Goal: Information Seeking & Learning: Learn about a topic

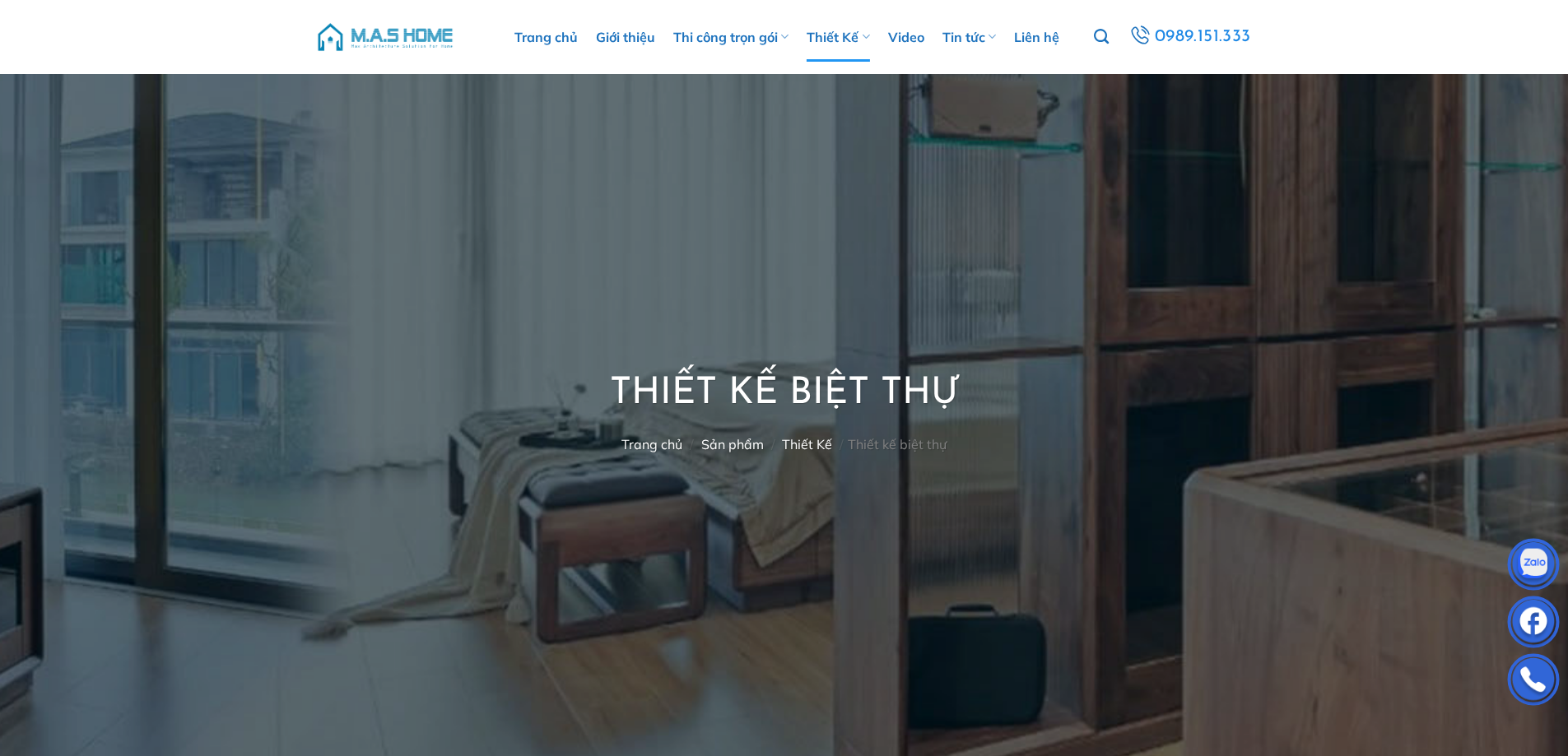
scroll to position [823, 0]
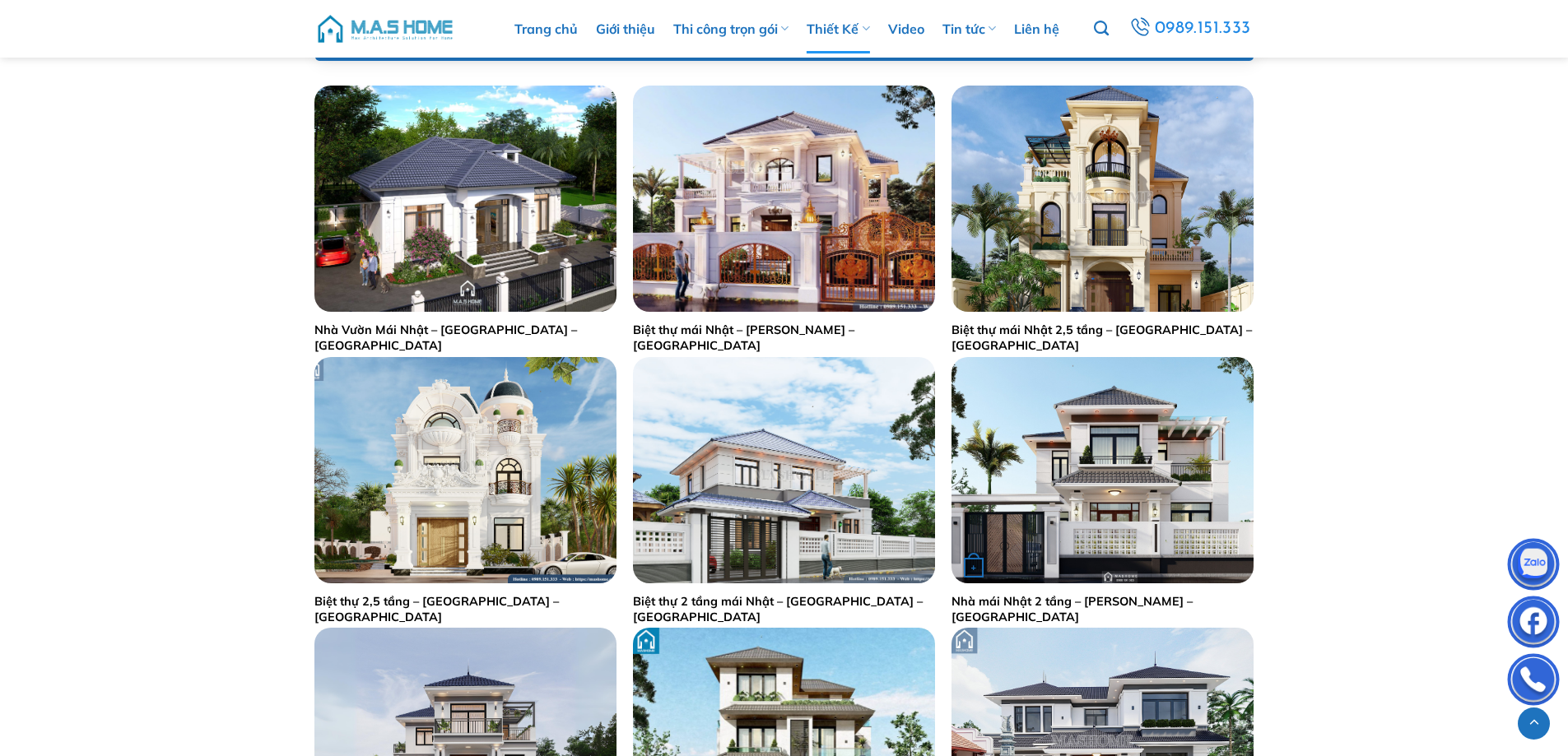
click at [1109, 410] on img "Nhà mái Nhật 2 tầng - Anh Minh - Thanh Oai" at bounding box center [1102, 470] width 302 height 226
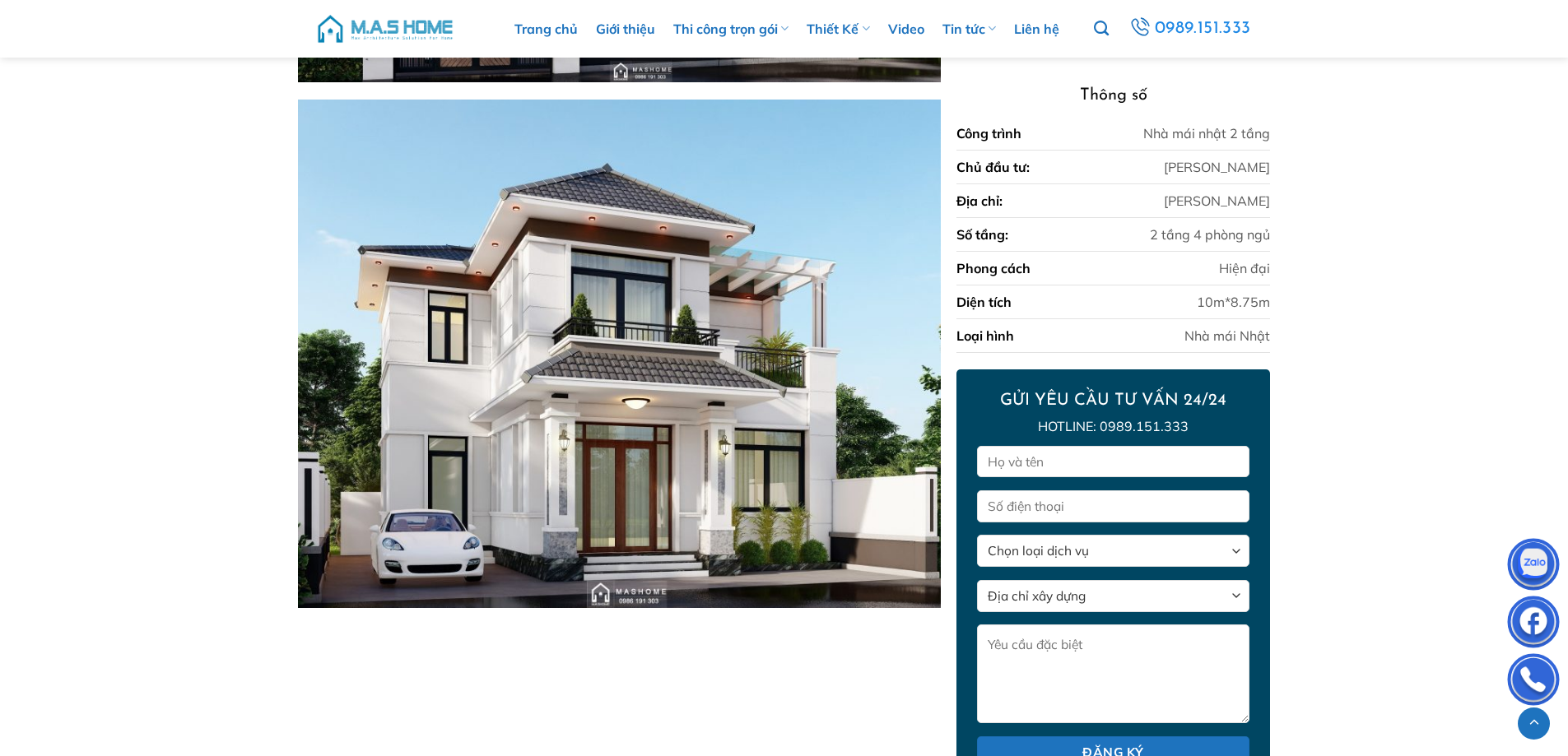
scroll to position [1770, 0]
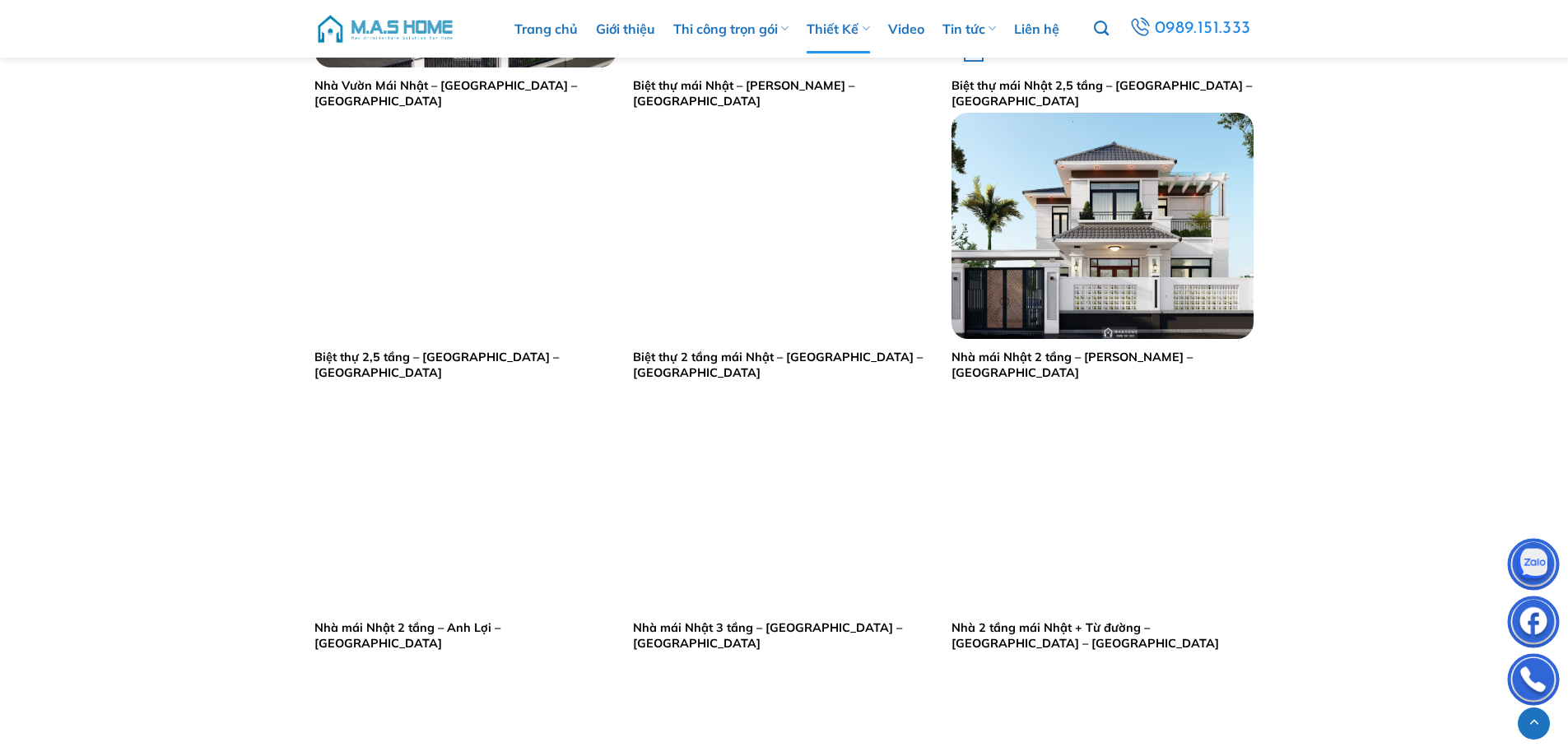
scroll to position [1097, 0]
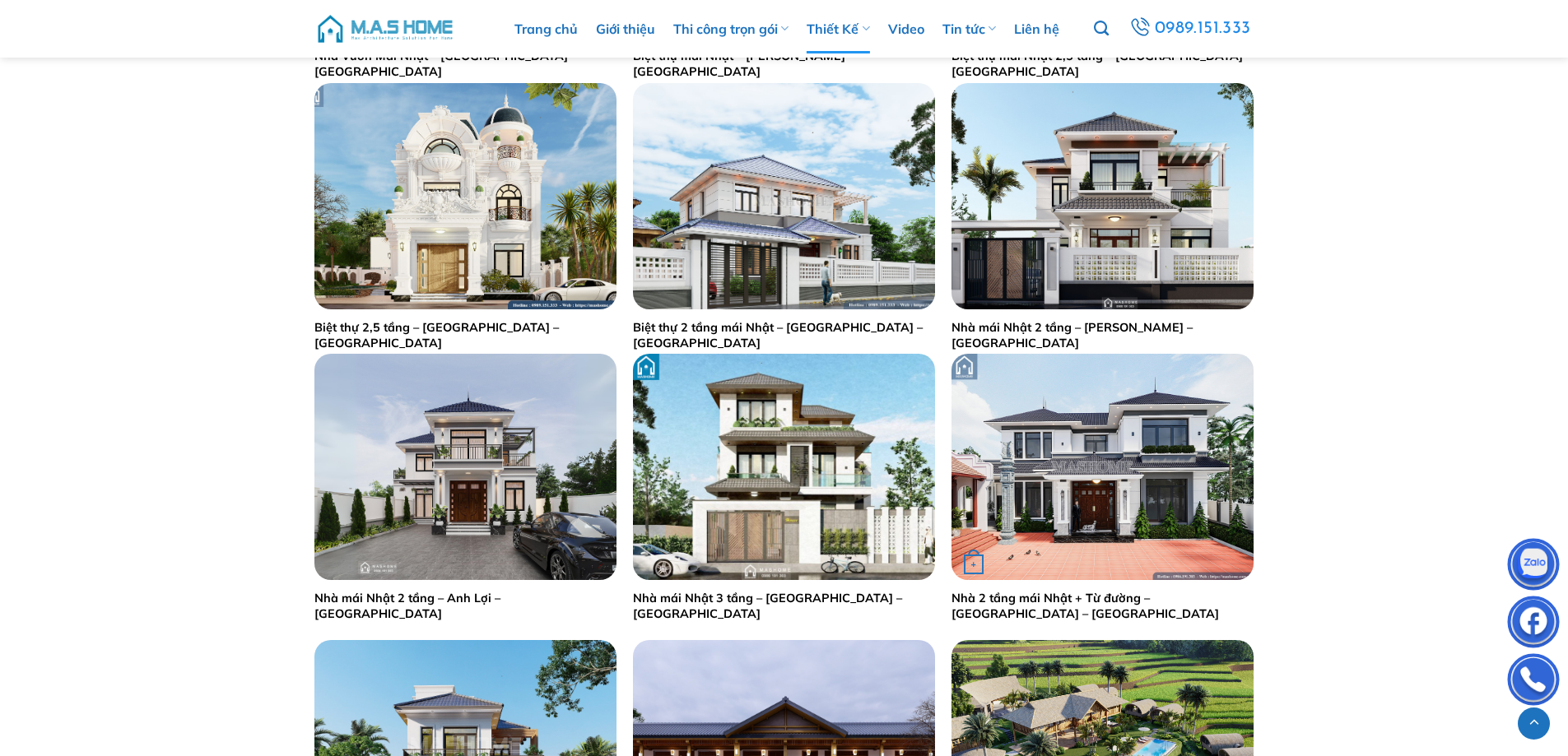
click at [1186, 540] on div "+" at bounding box center [1102, 467] width 302 height 226
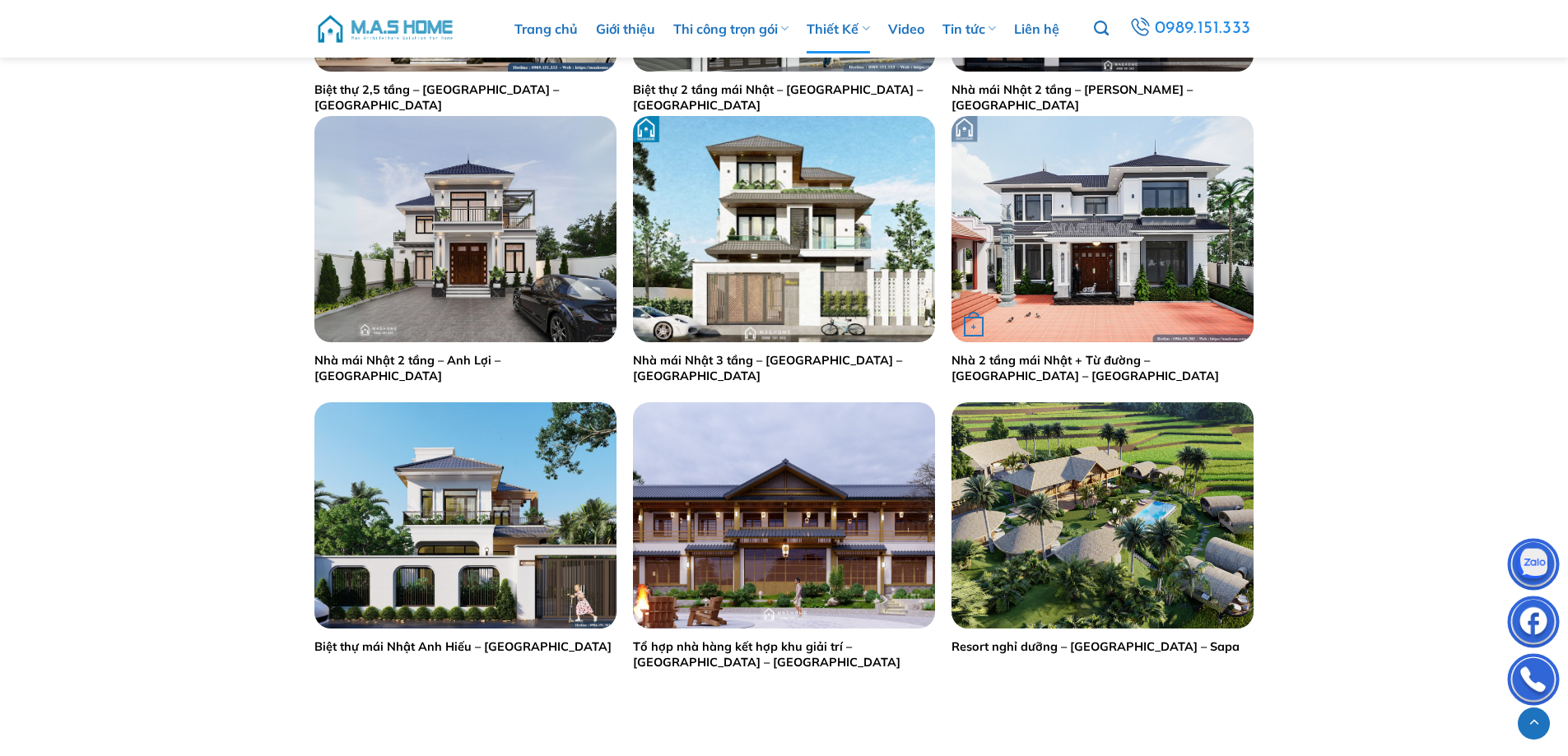
scroll to position [1371, 0]
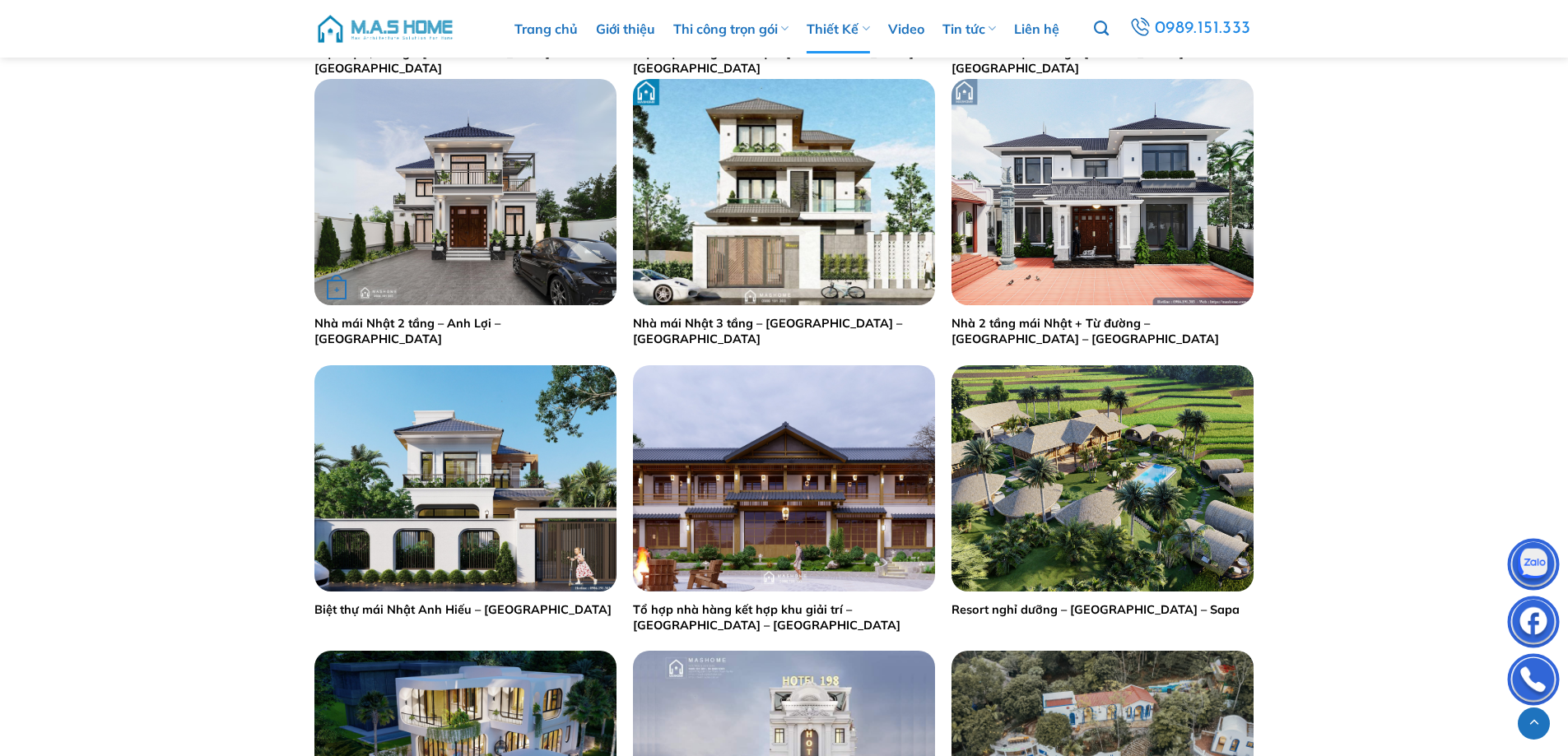
click at [496, 195] on img "Nhà mái Nhật 2 tầng - Anh Lợi - Hà Tĩnh" at bounding box center [466, 192] width 302 height 226
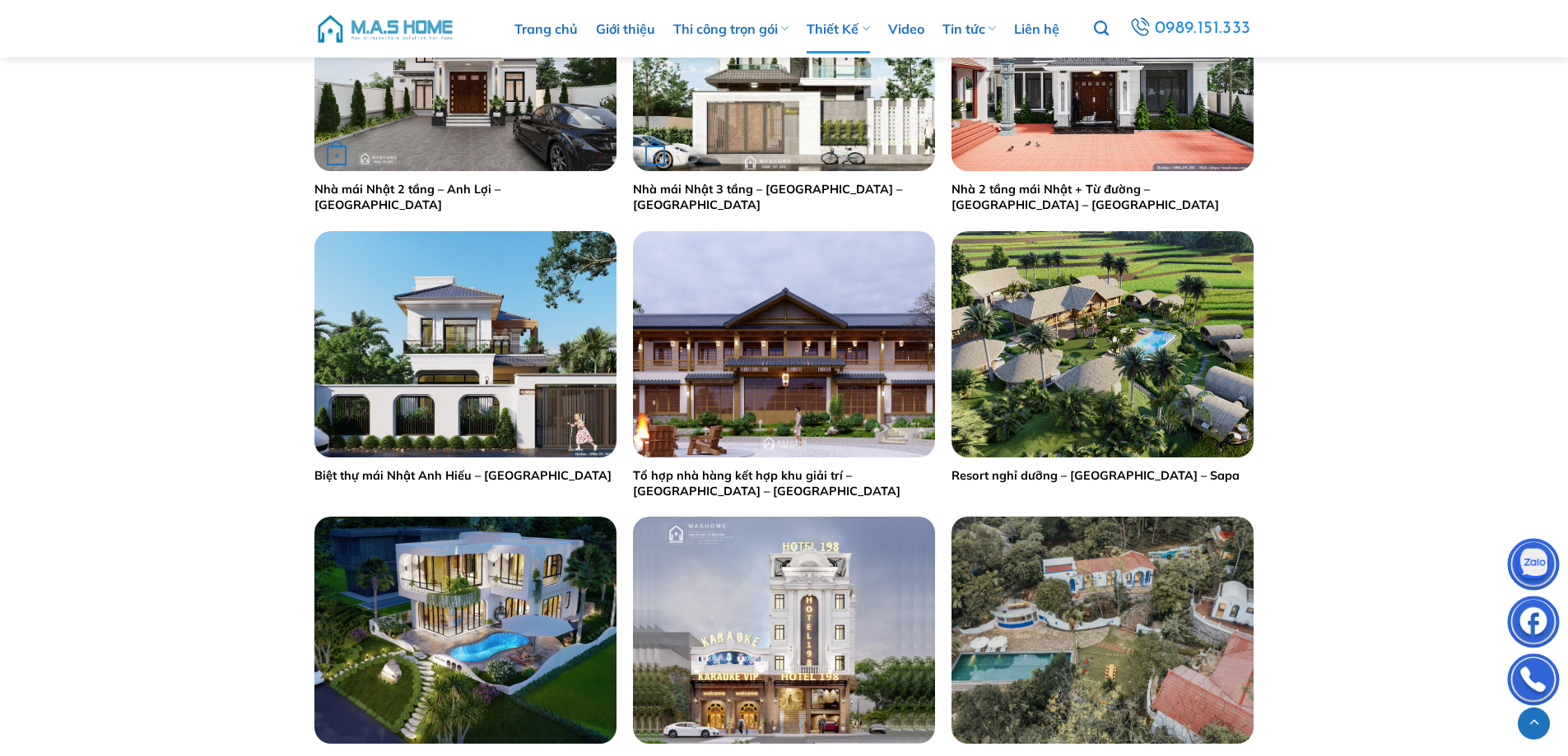
scroll to position [1508, 0]
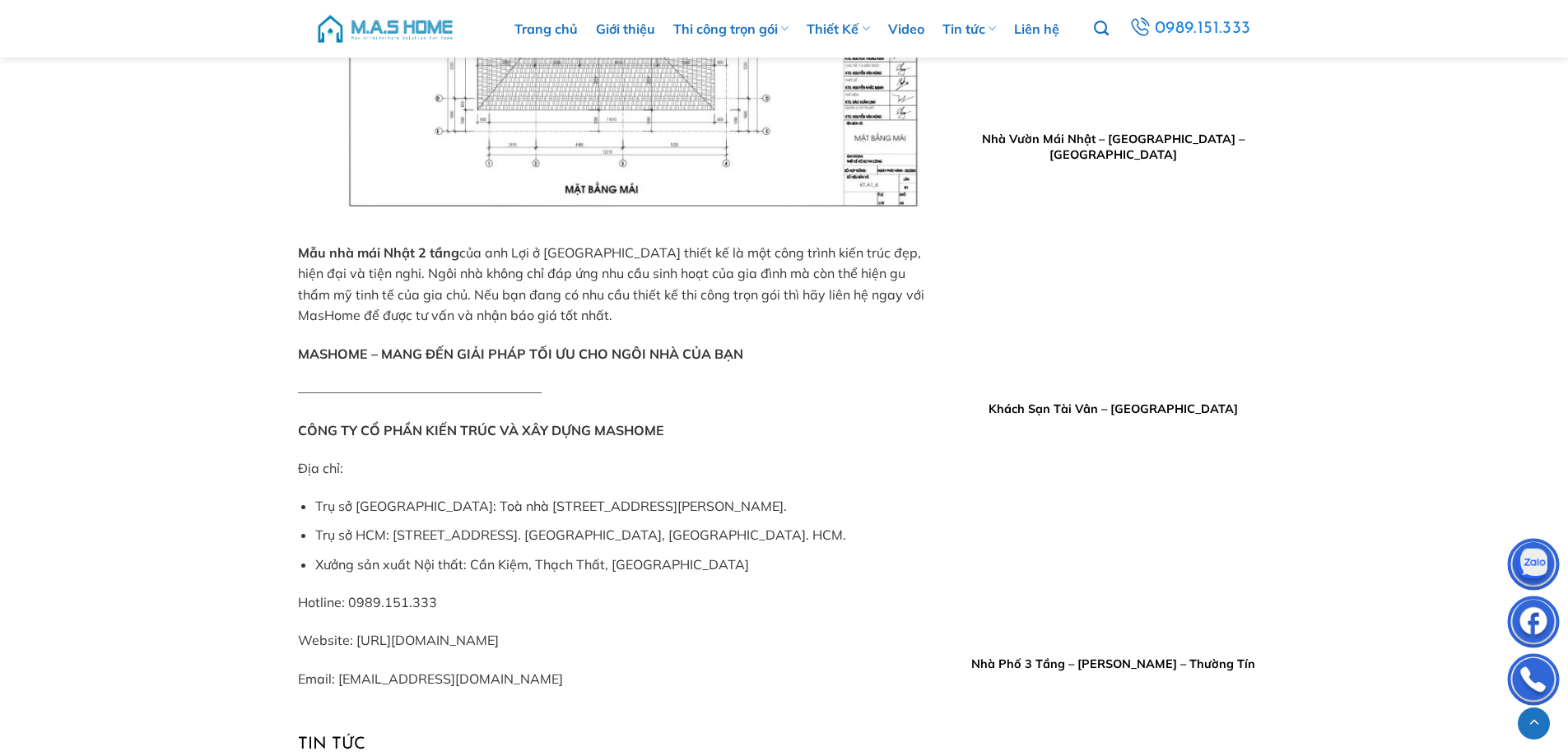
scroll to position [6805, 0]
